Goal: Task Accomplishment & Management: Use online tool/utility

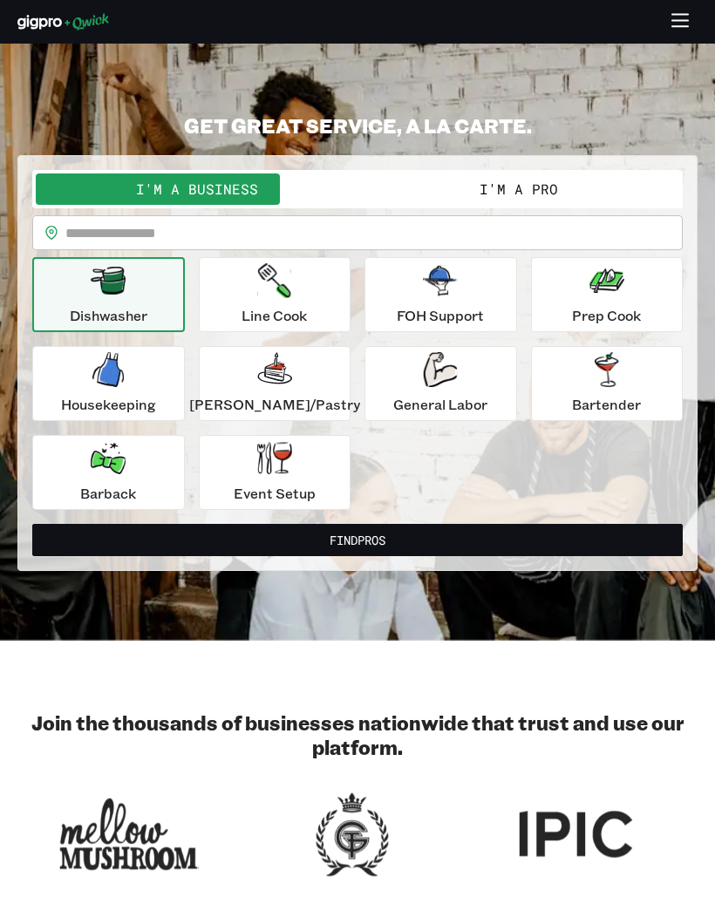
click at [487, 194] on button "I'm a Pro" at bounding box center [519, 189] width 322 height 31
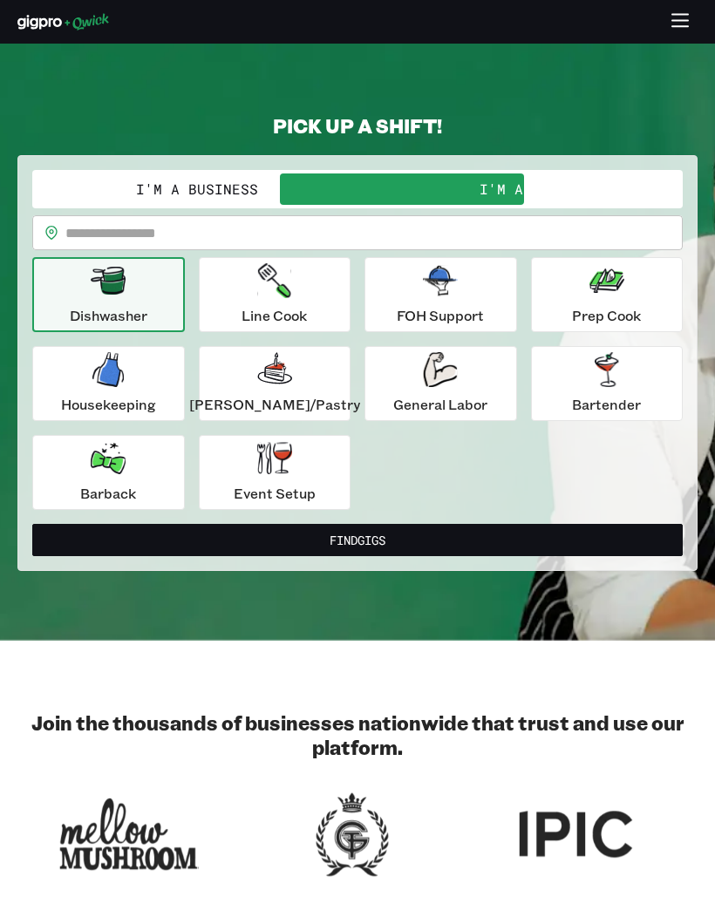
click at [292, 298] on div "Line Cook" at bounding box center [274, 294] width 65 height 63
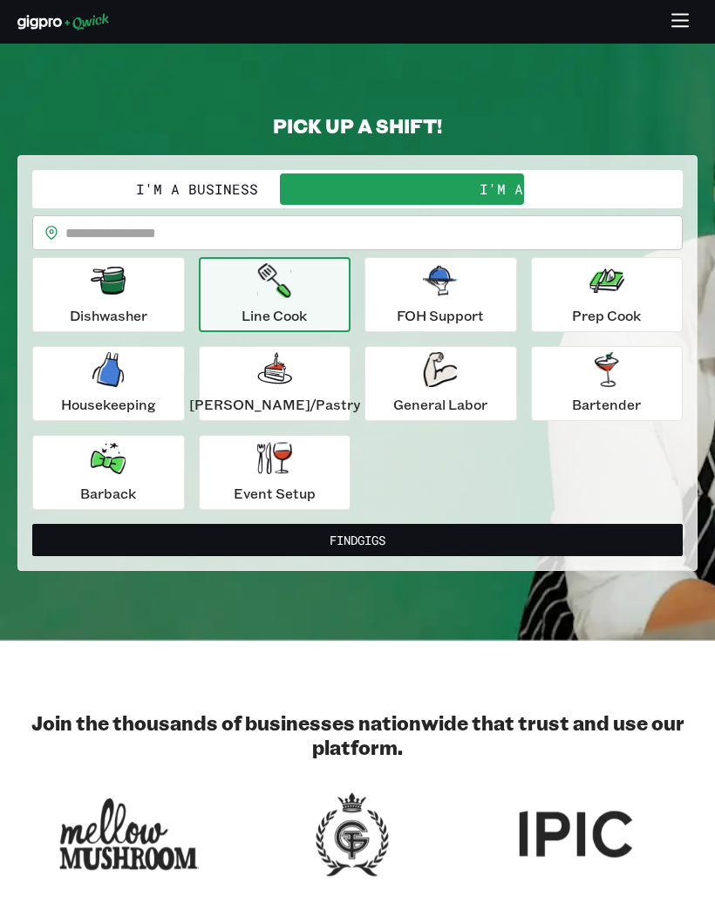
click at [147, 299] on div "Dishwasher" at bounding box center [109, 294] width 78 height 63
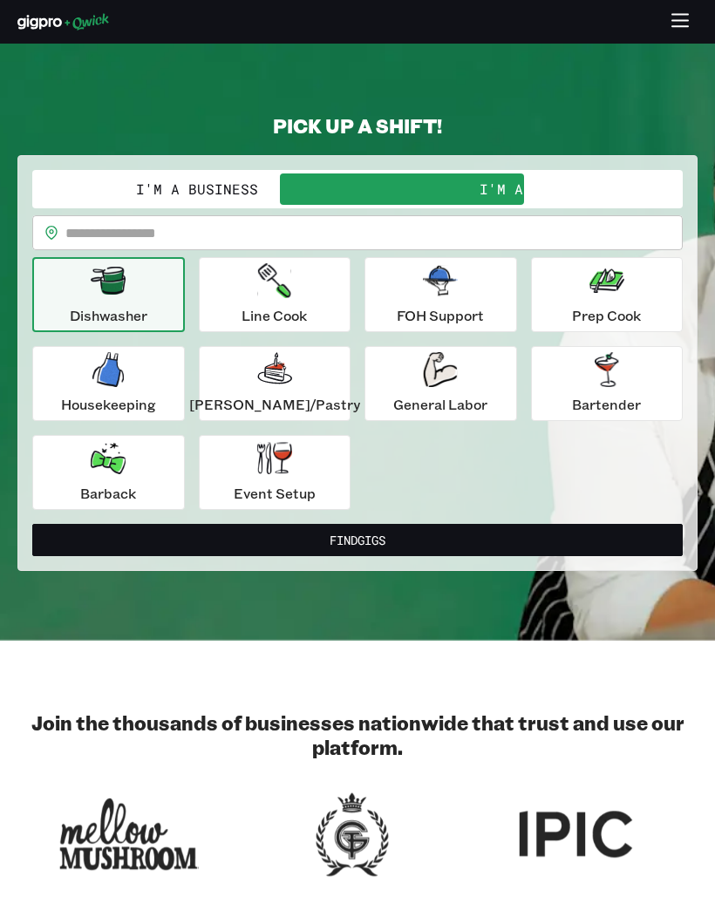
click at [262, 230] on input "text" at bounding box center [373, 232] width 617 height 35
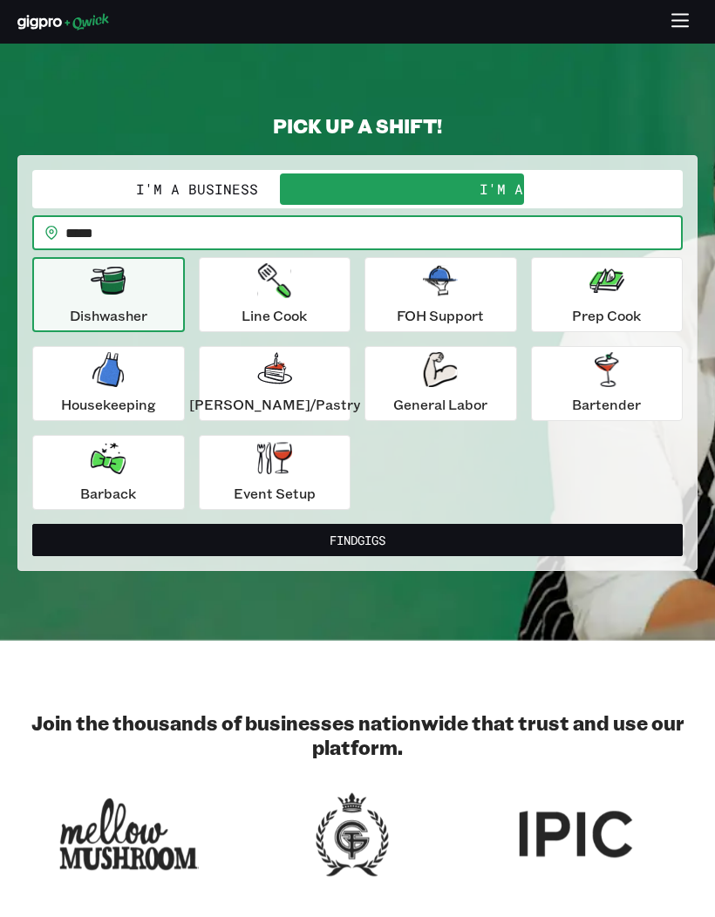
type input "*****"
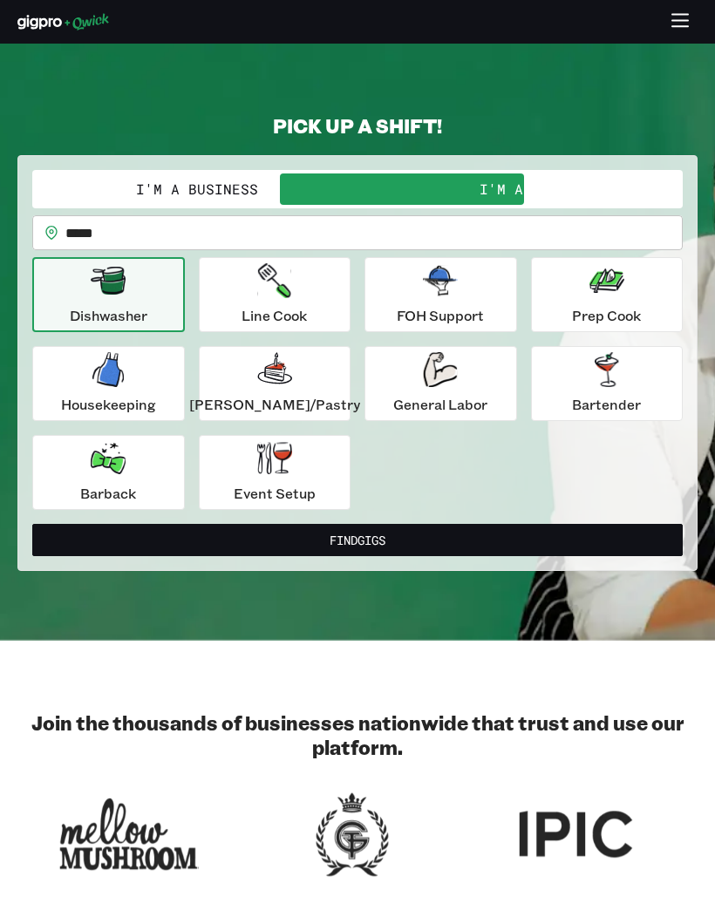
click at [442, 547] on button "Find Gigs" at bounding box center [357, 540] width 651 height 32
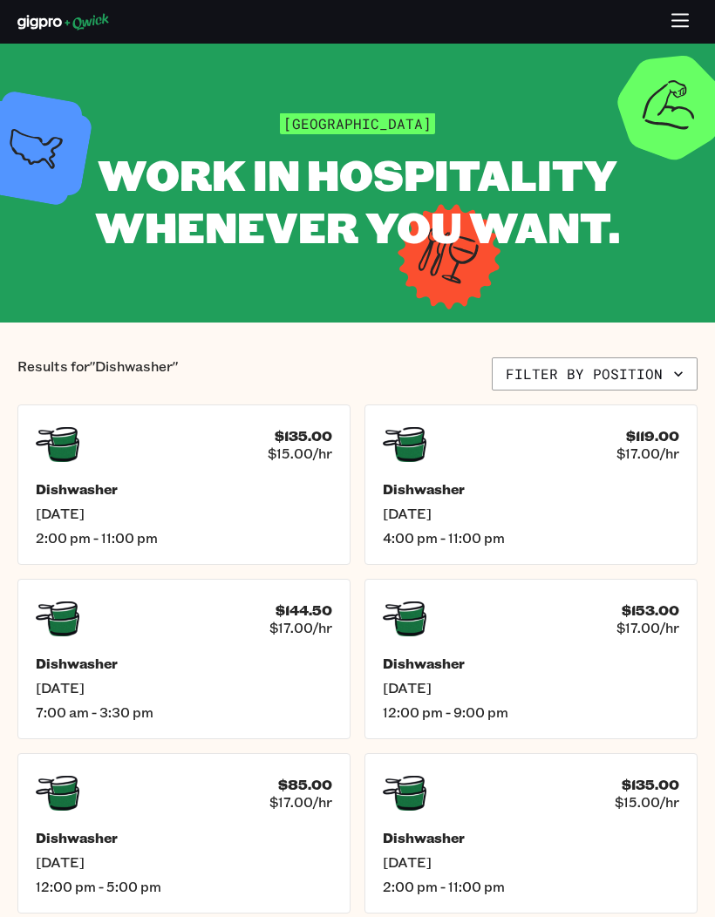
click at [207, 489] on h5 "Dishwasher" at bounding box center [184, 489] width 297 height 17
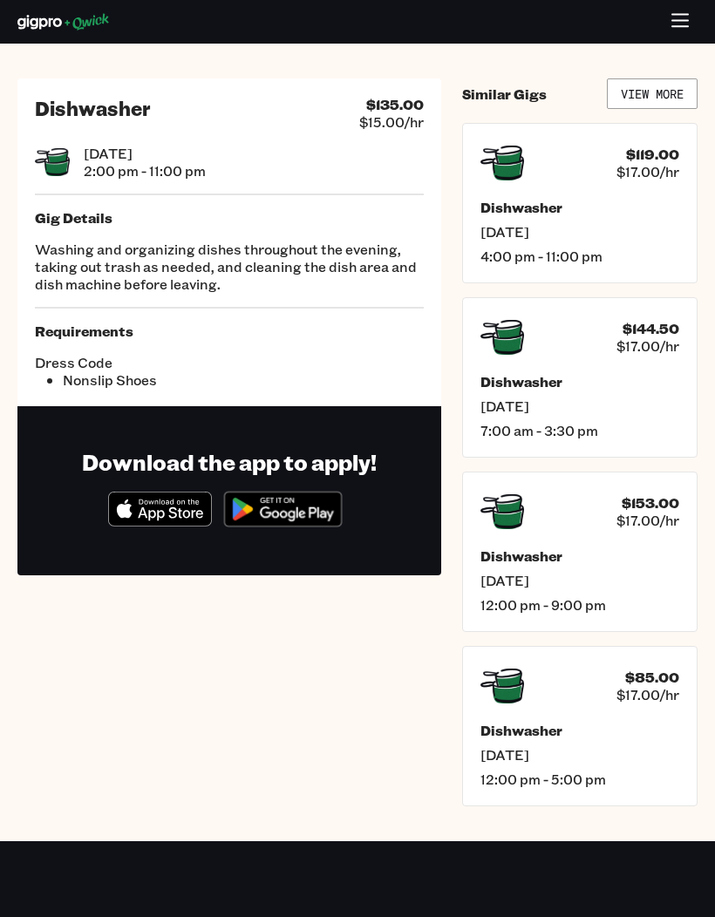
click at [298, 488] on img at bounding box center [282, 509] width 135 height 52
